Goal: Book appointment/travel/reservation

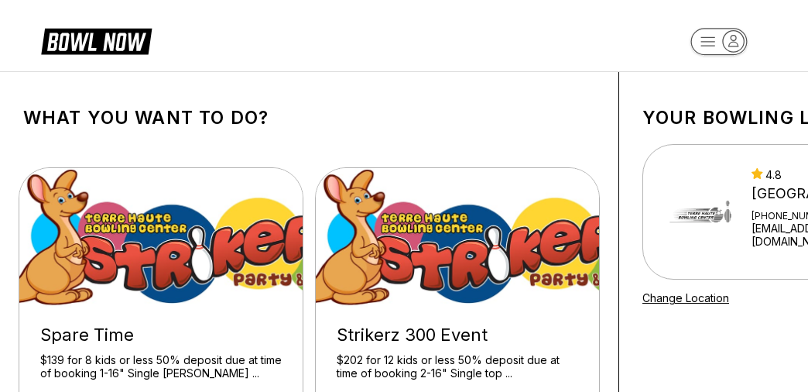
click at [726, 39] on icon "button" at bounding box center [733, 41] width 21 height 21
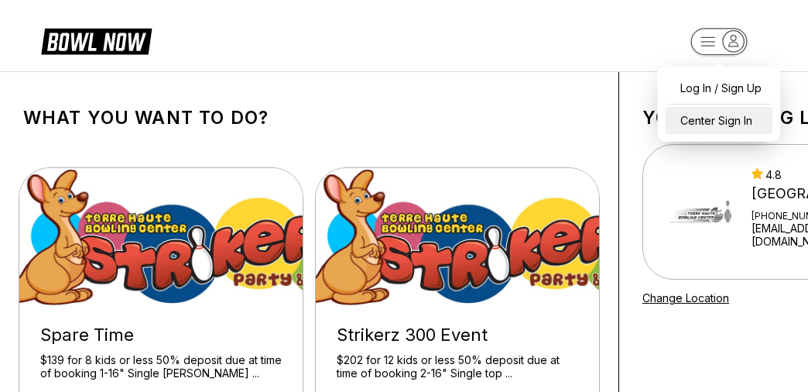
click at [714, 119] on div "Center Sign In" at bounding box center [719, 120] width 108 height 27
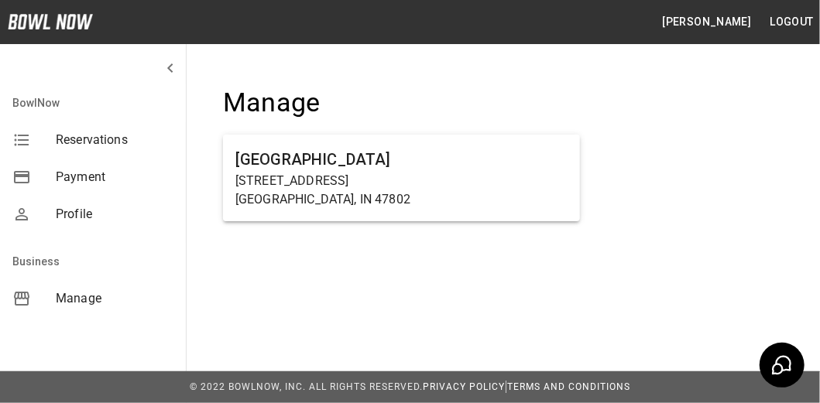
click at [78, 138] on span "Reservations" at bounding box center [115, 140] width 118 height 19
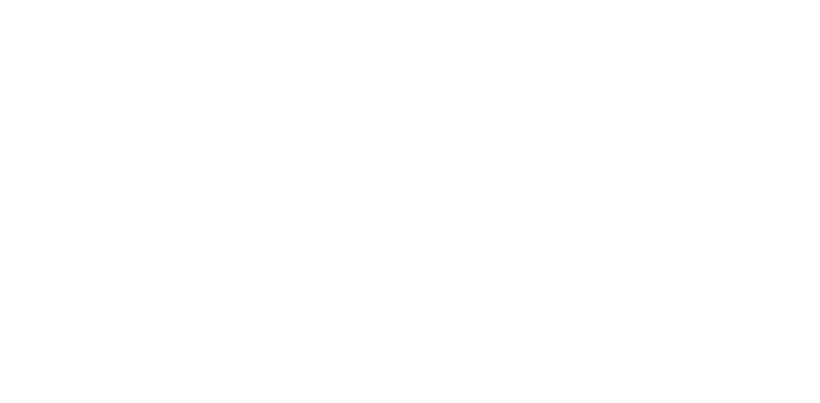
select select "**"
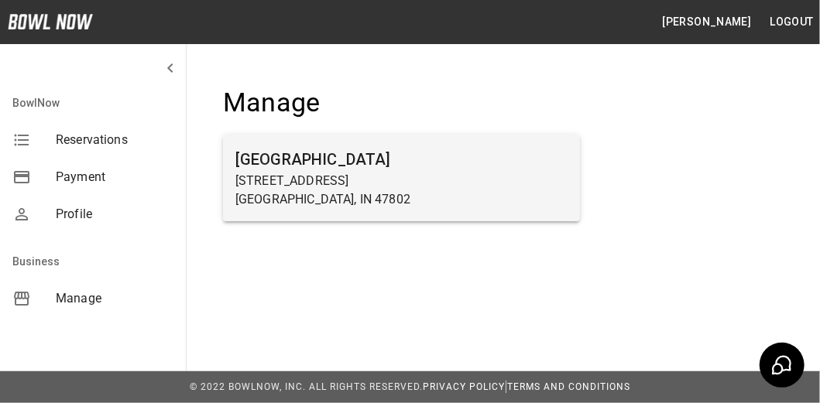
click at [317, 164] on h6 "Terre Haute Bowling Center" at bounding box center [401, 159] width 332 height 25
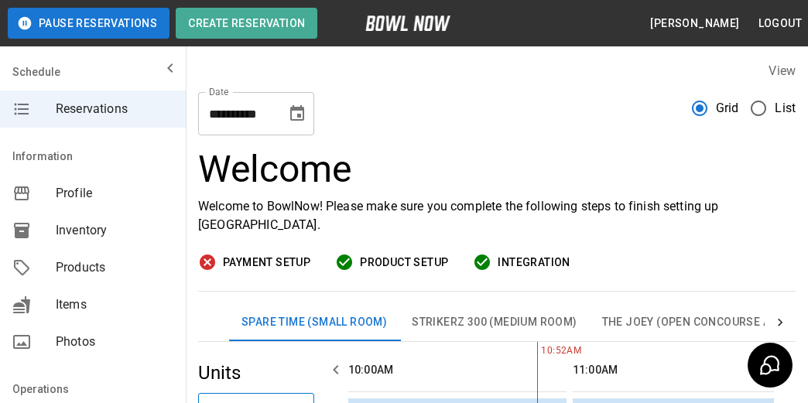
click at [300, 119] on icon "Choose date, selected date is Sep 27, 2025" at bounding box center [297, 112] width 14 height 15
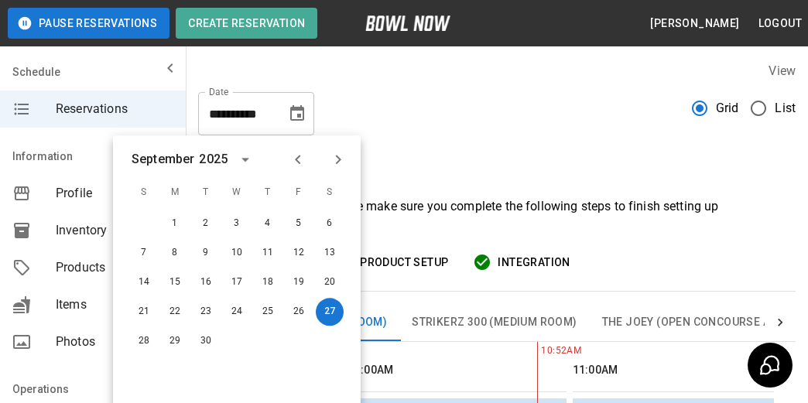
click at [337, 164] on icon "Next month" at bounding box center [338, 159] width 19 height 19
click at [302, 256] on button "10" at bounding box center [299, 253] width 28 height 28
type input "**********"
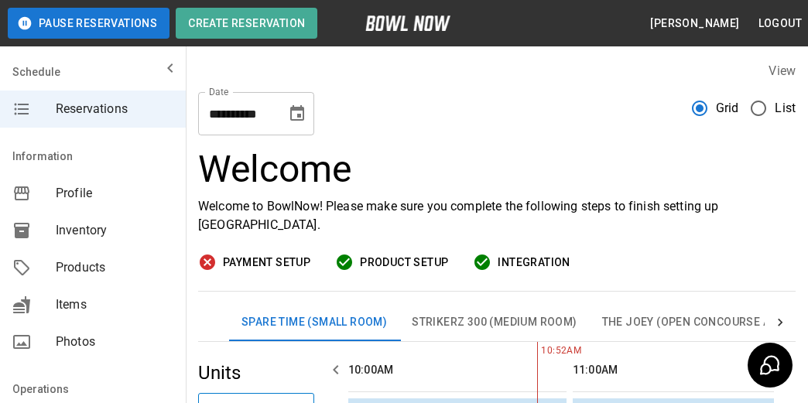
click at [282, 98] on button "Choose date, selected date is Oct 10, 2025" at bounding box center [297, 113] width 31 height 31
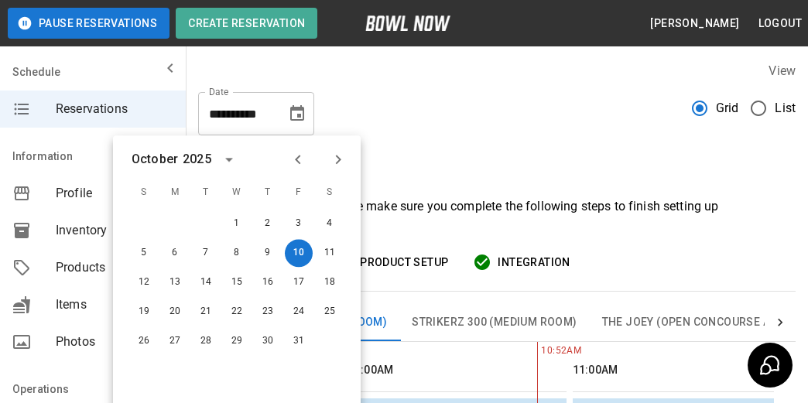
click at [367, 108] on div "**********" at bounding box center [497, 108] width 598 height 56
click at [303, 252] on button "10" at bounding box center [299, 253] width 28 height 28
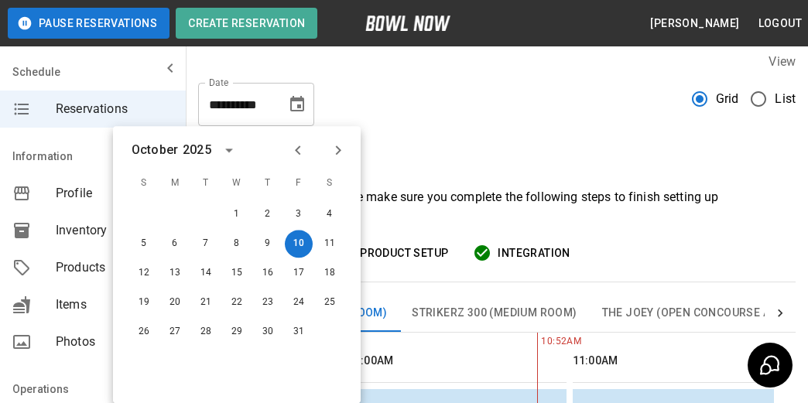
click at [438, 152] on h3 "Welcome" at bounding box center [497, 160] width 598 height 43
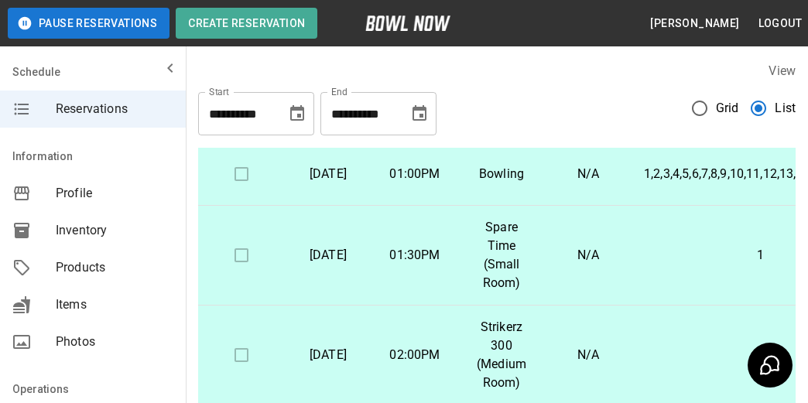
scroll to position [0, 0]
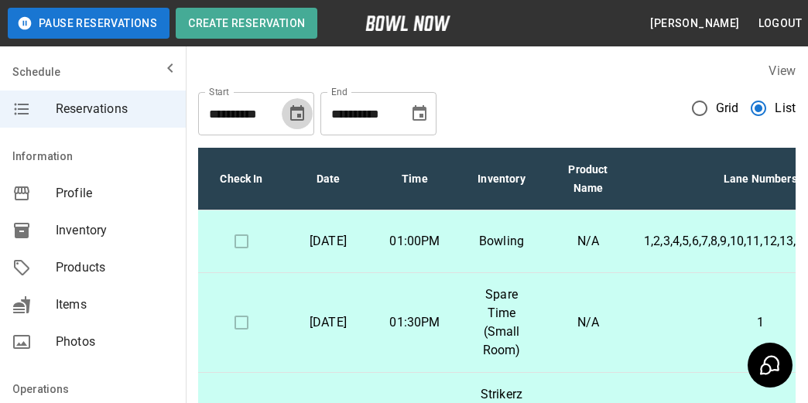
click at [298, 119] on icon "Choose date, selected date is Sep 27, 2025" at bounding box center [297, 112] width 14 height 15
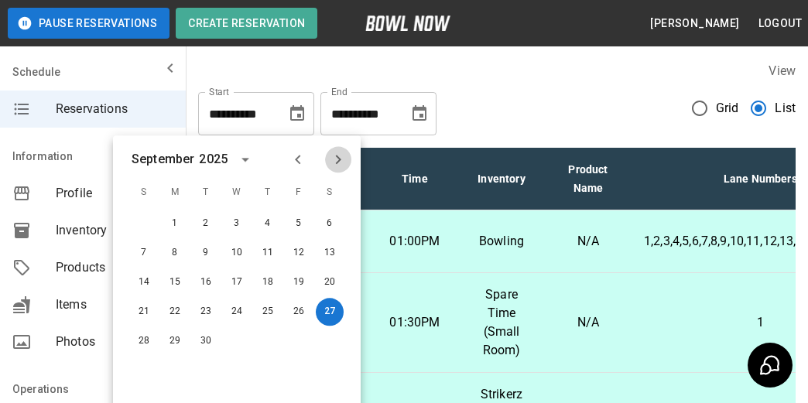
click at [336, 158] on icon "Next month" at bounding box center [338, 159] width 19 height 19
click at [238, 228] on button "1" at bounding box center [237, 224] width 28 height 28
type input "**********"
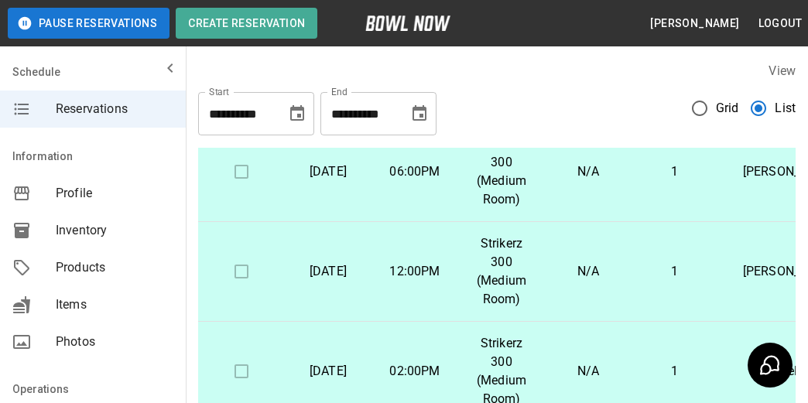
scroll to position [155, 0]
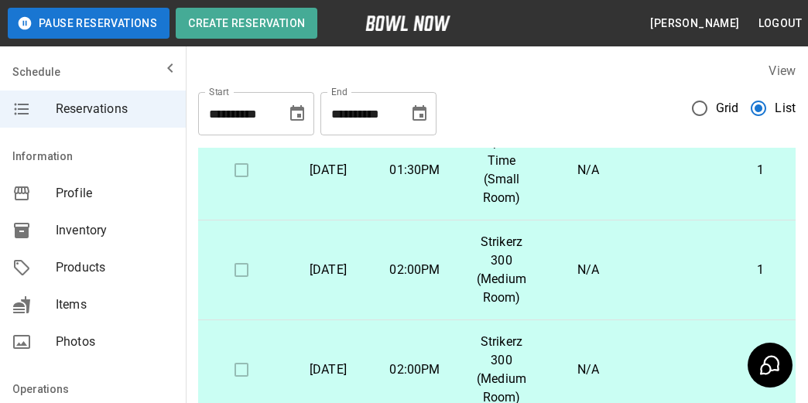
scroll to position [1471, 0]
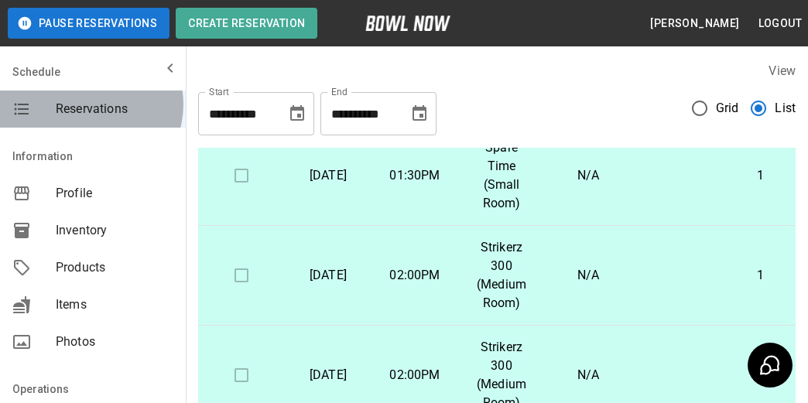
click at [90, 104] on span "Reservations" at bounding box center [115, 109] width 118 height 19
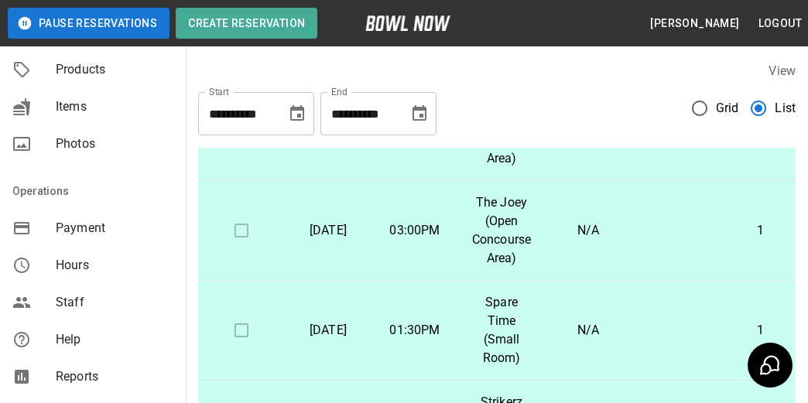
scroll to position [232, 0]
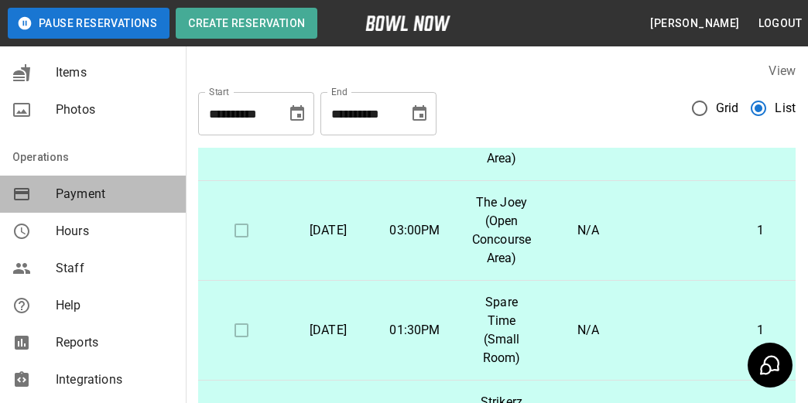
click at [98, 194] on span "Payment" at bounding box center [115, 194] width 118 height 19
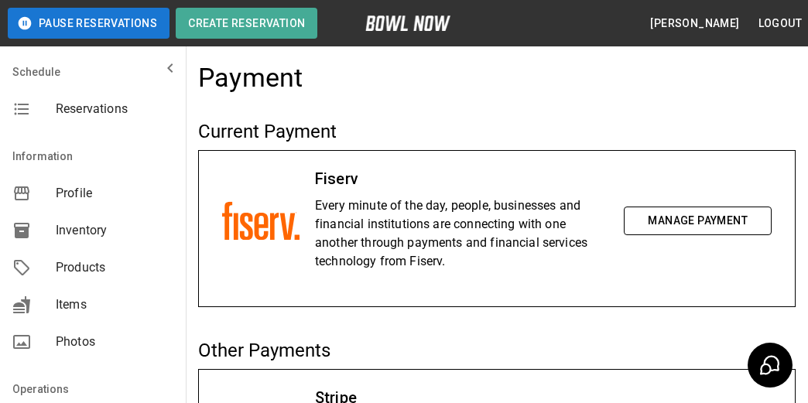
click at [91, 85] on div "Schedule" at bounding box center [93, 71] width 186 height 37
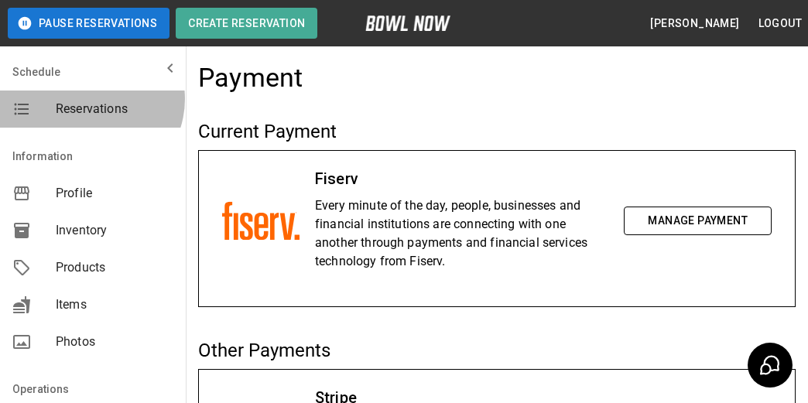
click at [90, 102] on span "Reservations" at bounding box center [115, 109] width 118 height 19
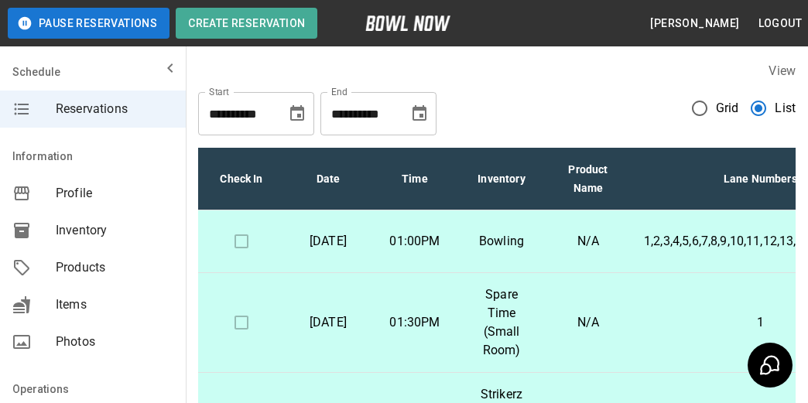
click at [298, 107] on icon "Choose date, selected date is Sep 27, 2025" at bounding box center [297, 112] width 14 height 15
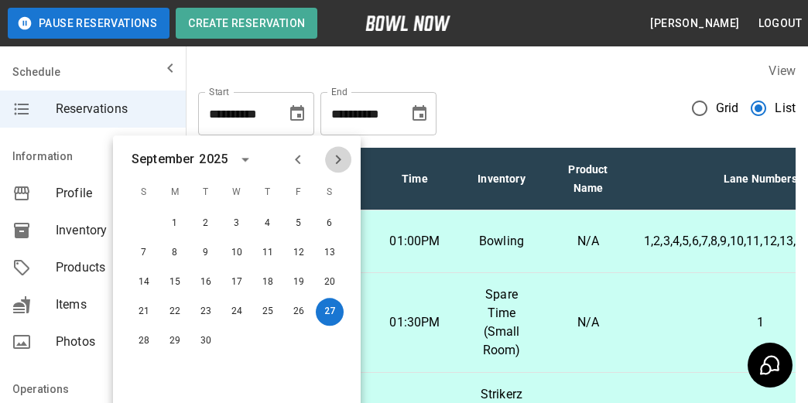
click at [336, 161] on icon "Next month" at bounding box center [338, 159] width 19 height 19
click at [238, 223] on button "1" at bounding box center [237, 224] width 28 height 28
type input "**********"
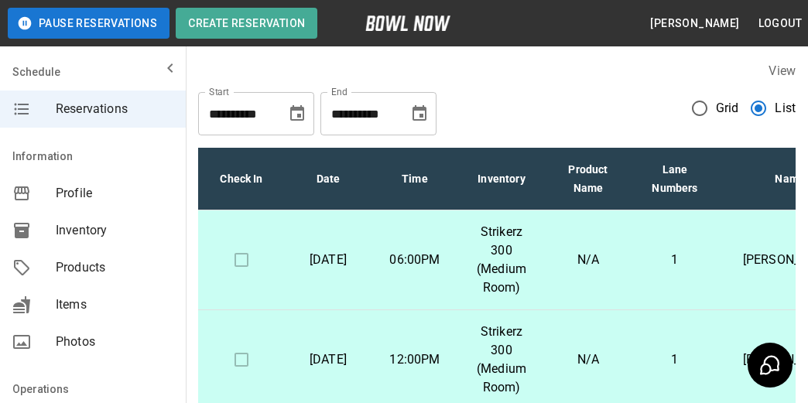
click at [416, 116] on icon "Choose date, selected date is Oct 27, 2025" at bounding box center [419, 113] width 19 height 19
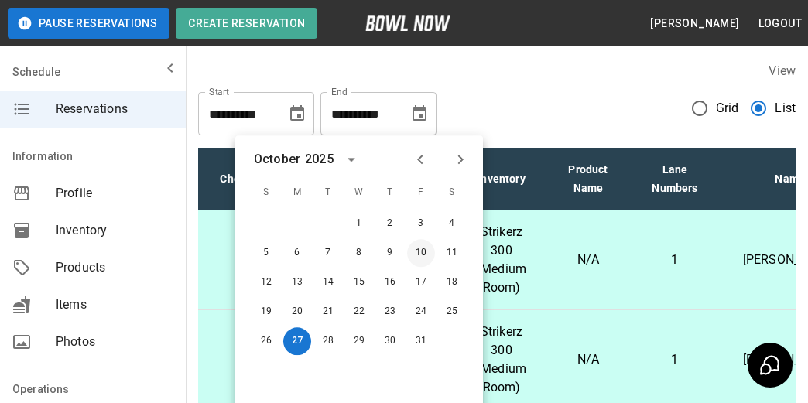
click at [423, 257] on button "10" at bounding box center [421, 253] width 28 height 28
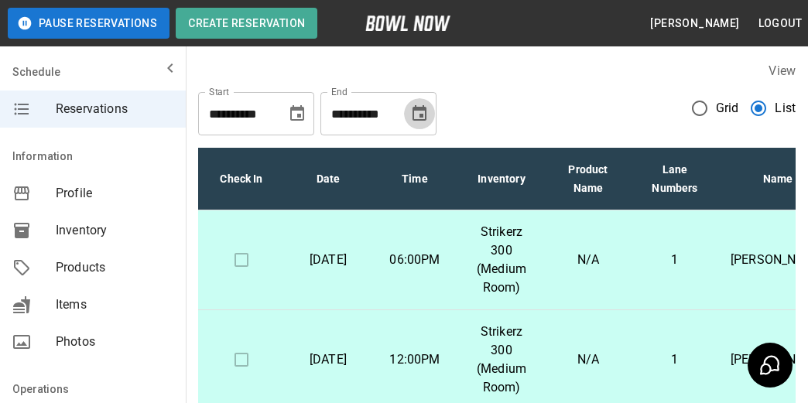
click at [426, 116] on icon "Choose date, selected date is Oct 10, 2025" at bounding box center [419, 113] width 19 height 19
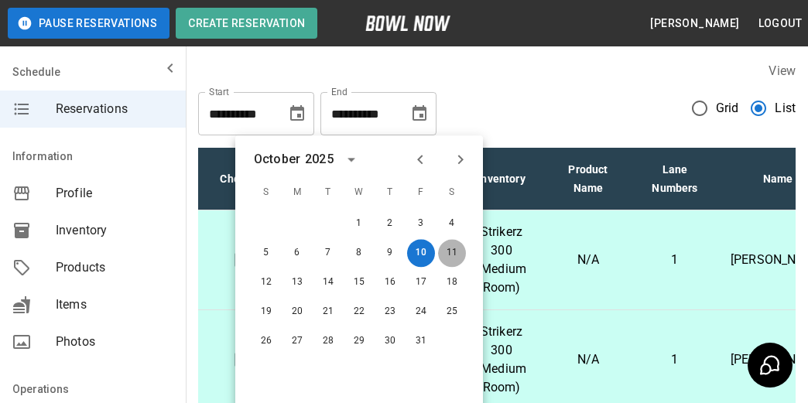
click at [450, 251] on button "11" at bounding box center [452, 253] width 28 height 28
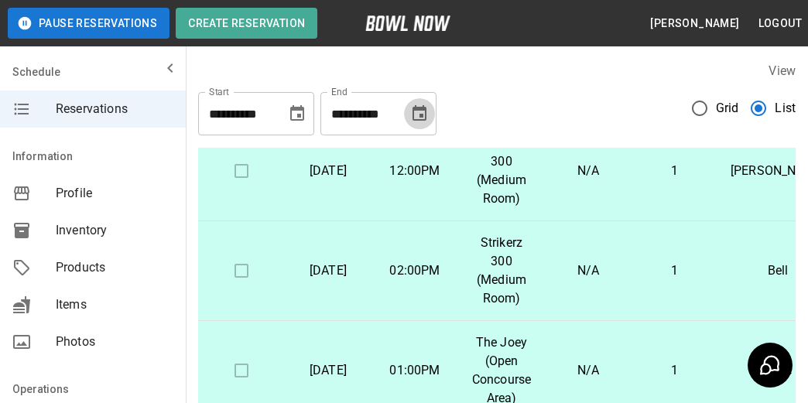
click at [426, 118] on icon "Choose date, selected date is Oct 11, 2025" at bounding box center [420, 112] width 14 height 15
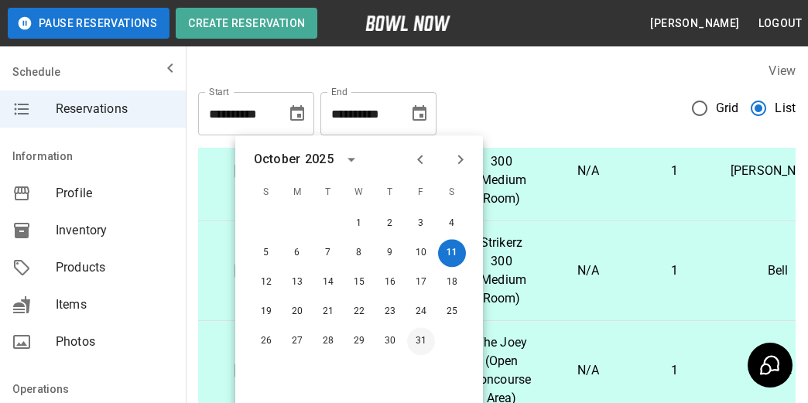
click at [425, 344] on button "31" at bounding box center [421, 341] width 28 height 28
type input "**********"
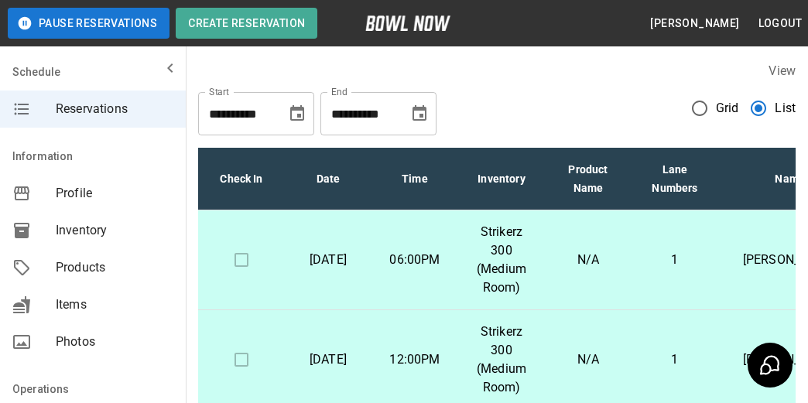
click at [779, 23] on button "Logout" at bounding box center [780, 23] width 56 height 29
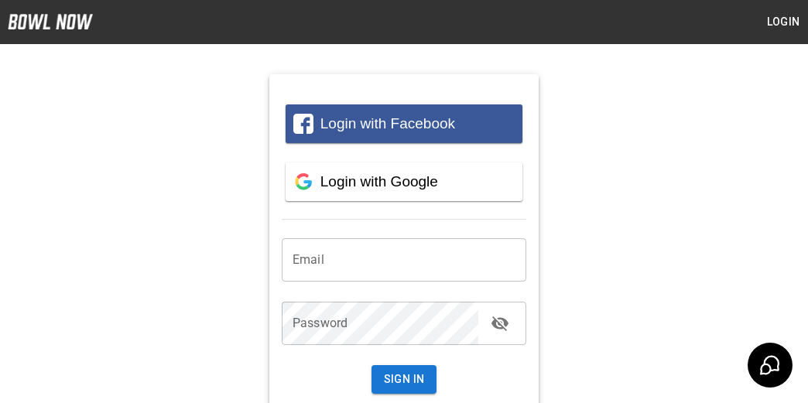
click at [361, 263] on input "email" at bounding box center [404, 259] width 245 height 43
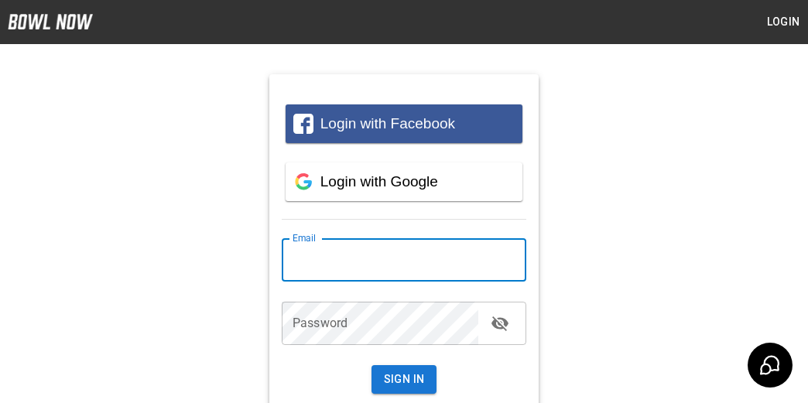
type input "**********"
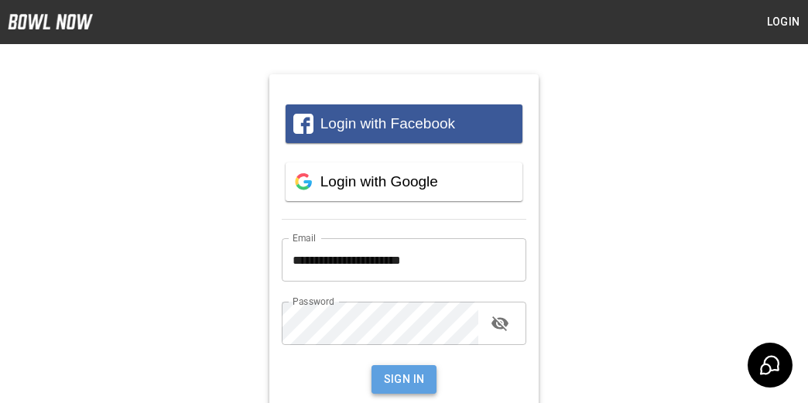
click at [398, 378] on button "Sign In" at bounding box center [405, 379] width 66 height 29
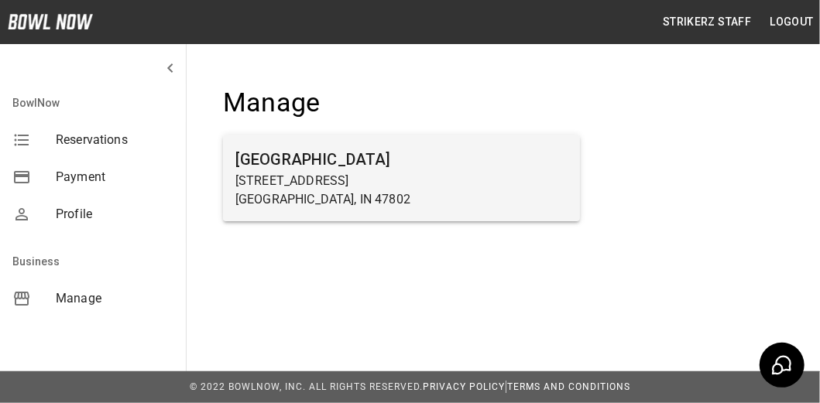
click at [331, 166] on h6 "[GEOGRAPHIC_DATA]" at bounding box center [401, 159] width 332 height 25
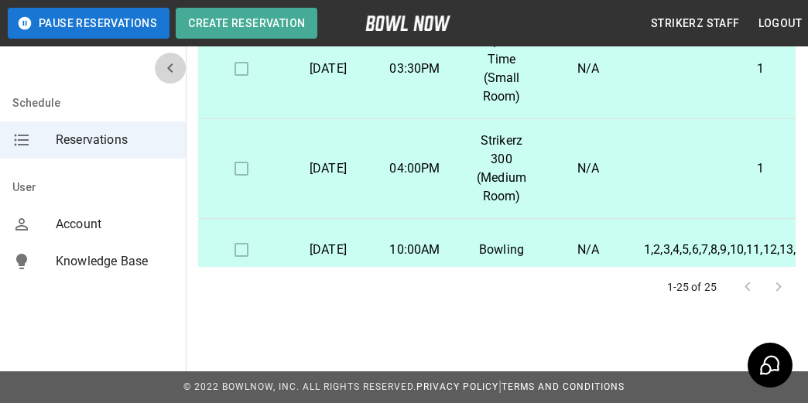
click at [167, 67] on icon "mailbox folders" at bounding box center [170, 68] width 19 height 19
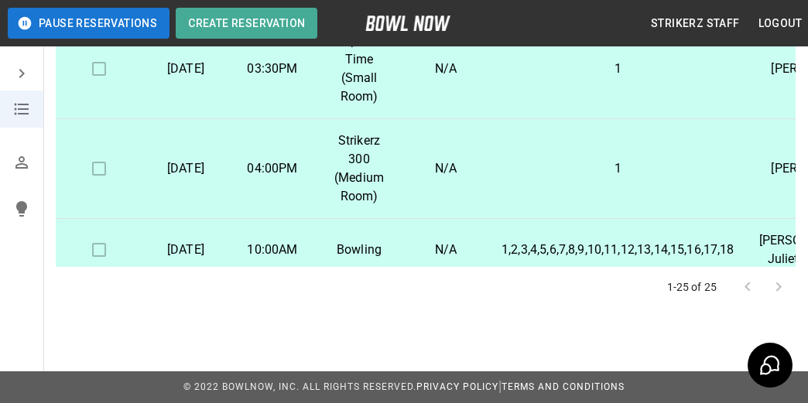
click at [24, 70] on icon "mailbox folders" at bounding box center [21, 73] width 19 height 19
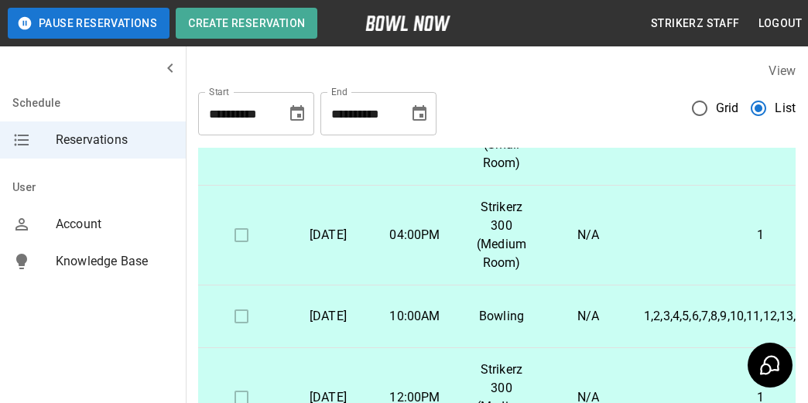
scroll to position [155, 0]
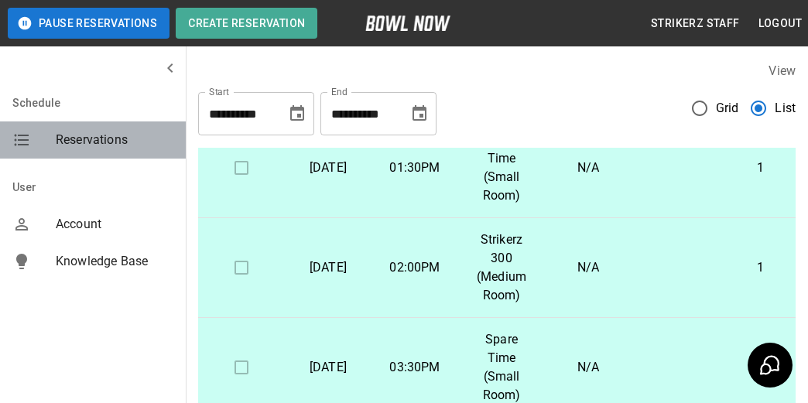
click at [22, 138] on icon "mailbox folders" at bounding box center [21, 140] width 19 height 19
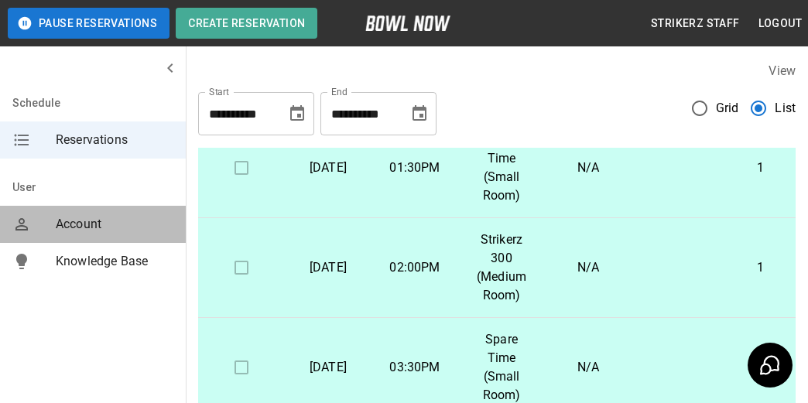
click at [80, 224] on span "Account" at bounding box center [115, 224] width 118 height 19
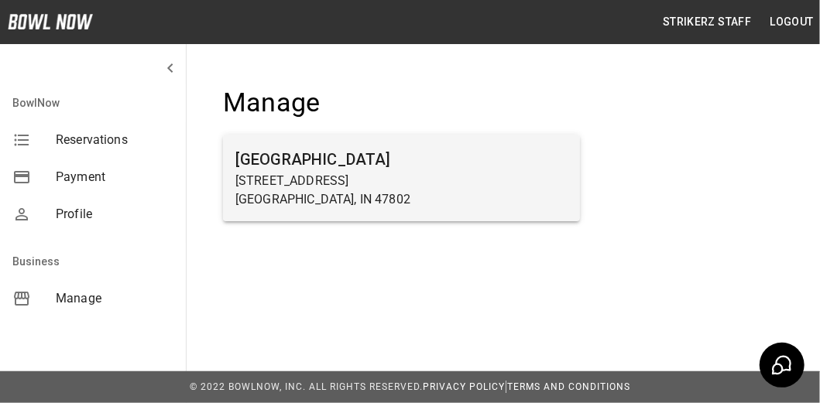
click at [259, 167] on h6 "[GEOGRAPHIC_DATA]" at bounding box center [401, 159] width 332 height 25
